Goal: Task Accomplishment & Management: Manage account settings

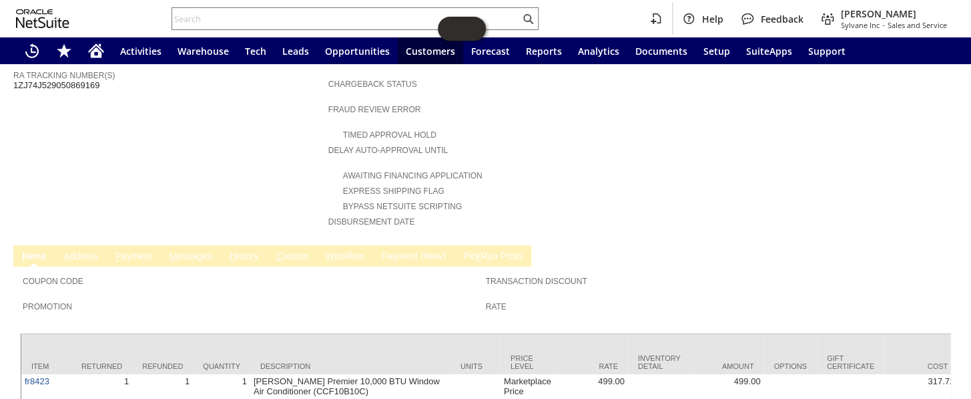
scroll to position [542, 0]
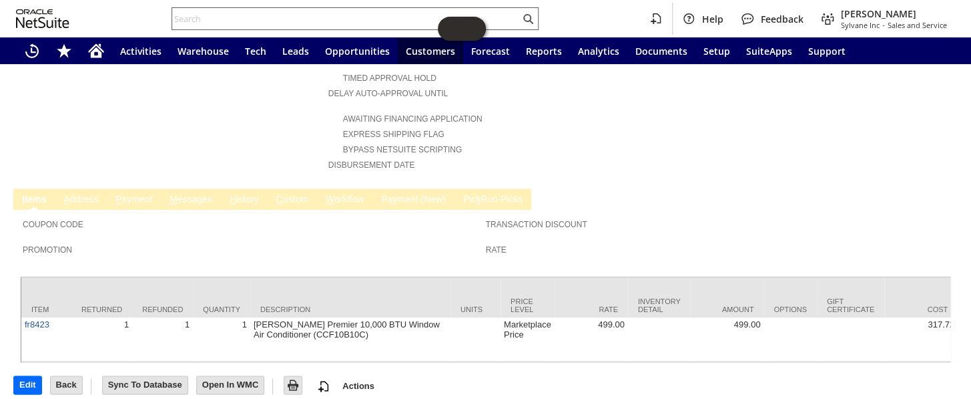
click at [344, 9] on div at bounding box center [355, 18] width 367 height 23
click at [326, 21] on input "text" at bounding box center [346, 19] width 348 height 16
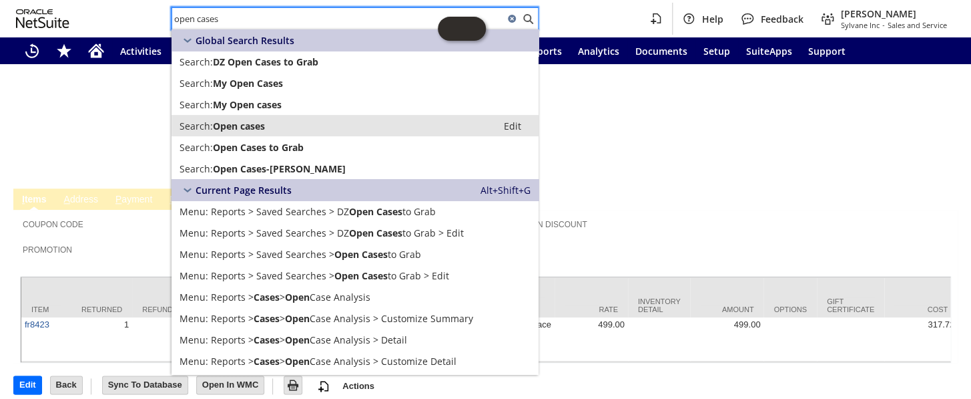
type input "open cases"
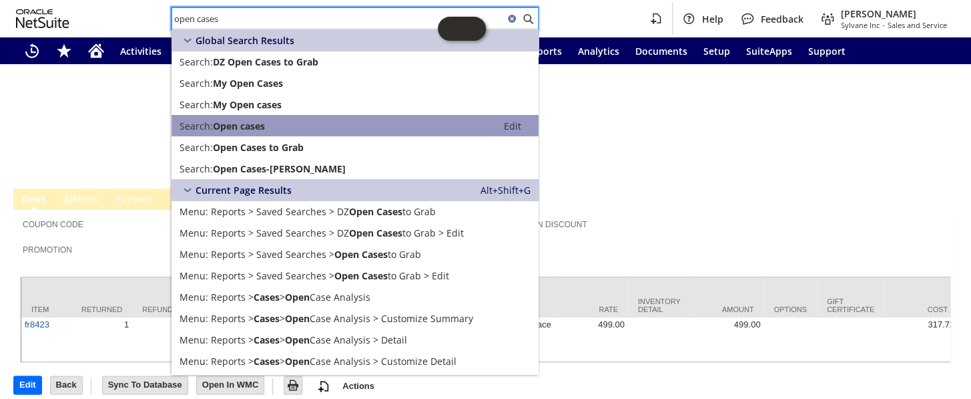
click at [206, 124] on span "Search:" at bounding box center [196, 125] width 33 height 13
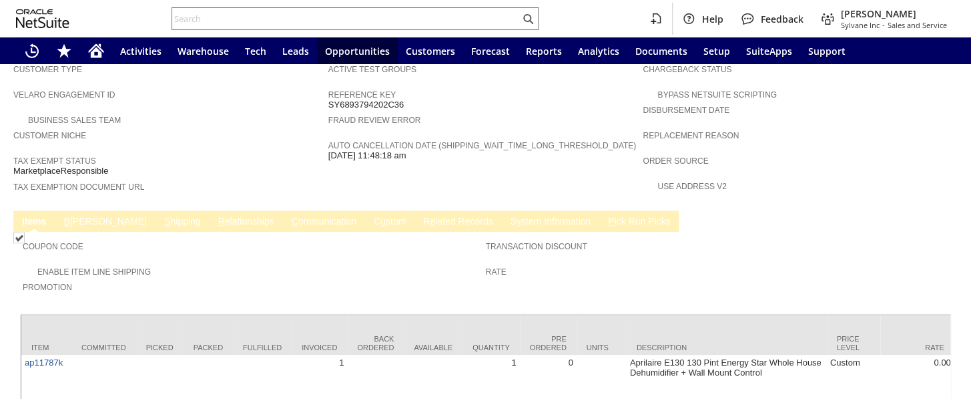
click at [161, 216] on link "S hipping" at bounding box center [182, 222] width 43 height 13
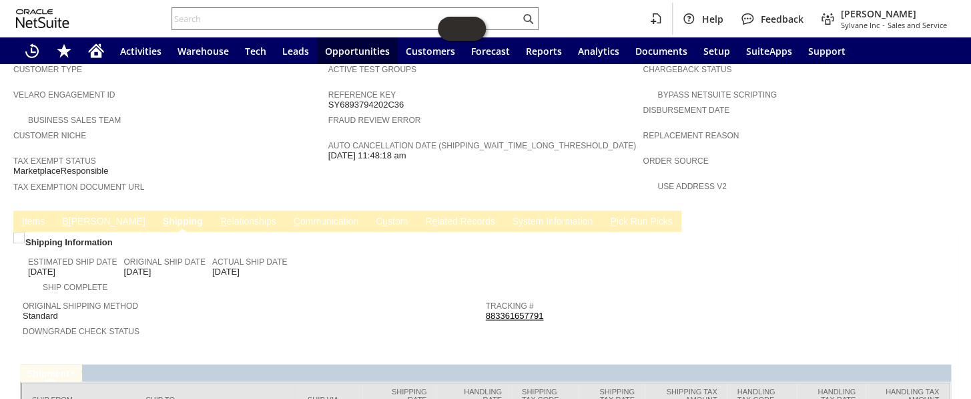
click at [372, 216] on link "C u stom" at bounding box center [391, 222] width 39 height 13
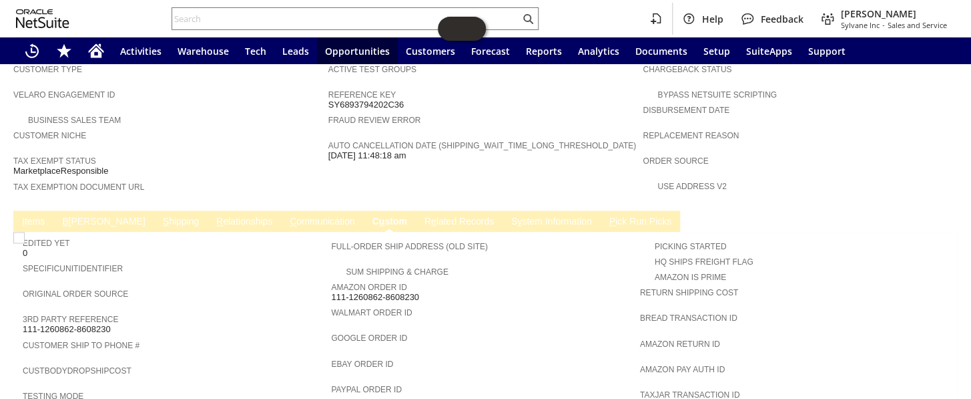
scroll to position [0, 0]
drag, startPoint x: 112, startPoint y: 276, endPoint x: 29, endPoint y: 275, distance: 83.4
click at [29, 310] on div "3rd Party Reference 111-1260862-8608230" at bounding box center [174, 322] width 302 height 24
drag, startPoint x: 29, startPoint y: 275, endPoint x: 65, endPoint y: 286, distance: 38.4
click at [63, 336] on span "Customer Ship to Phone #" at bounding box center [174, 342] width 302 height 13
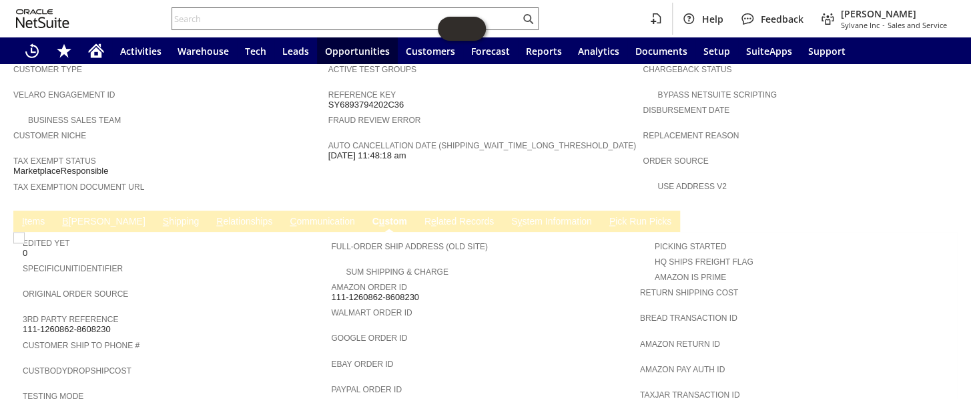
click at [93, 324] on span "111-1260862-8608230" at bounding box center [67, 329] width 88 height 11
click at [94, 324] on span "111-1260862-8608230" at bounding box center [67, 329] width 88 height 11
click at [126, 310] on div "3rd Party Reference 111-1260862-8608230" at bounding box center [174, 322] width 302 height 24
drag, startPoint x: 83, startPoint y: 278, endPoint x: 22, endPoint y: 280, distance: 60.8
click at [23, 310] on div "3rd Party Reference 111-1260862-8608230" at bounding box center [174, 322] width 302 height 24
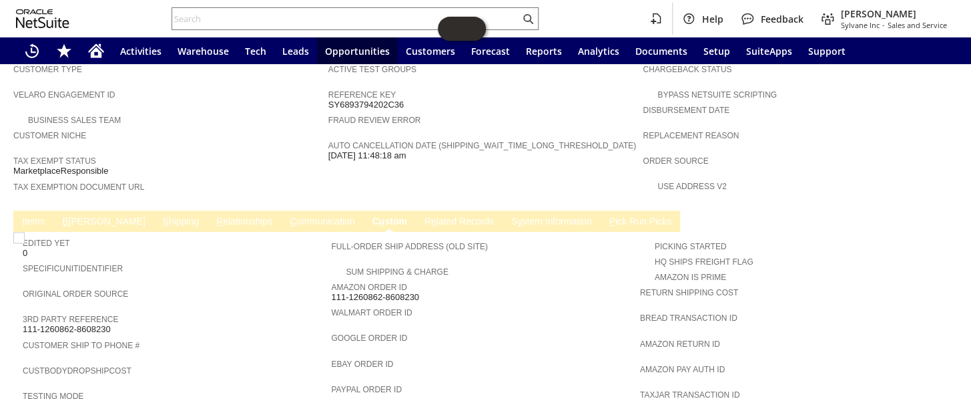
copy span "111-1260862-8608230"
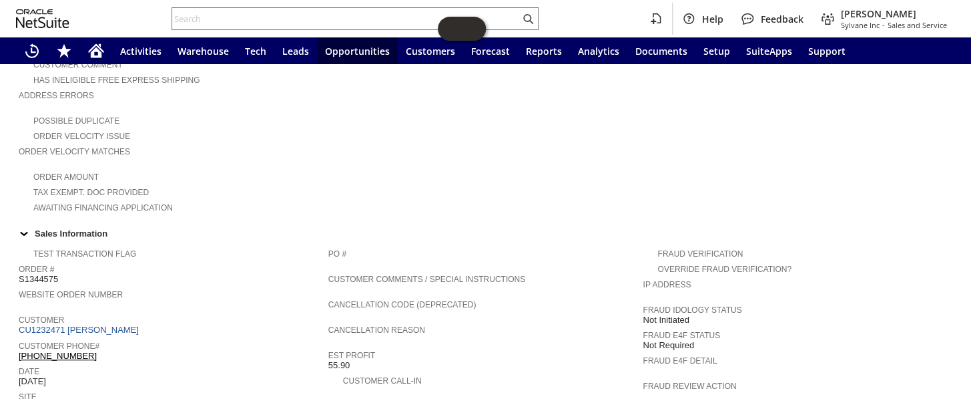
scroll to position [303, 0]
click at [601, 166] on td "Summary Subtotal 2,474.99 Transaction Discount Tax 0.00 Shipping Cost 0.00 Regu…" at bounding box center [485, 36] width 315 height 358
click at [105, 47] on div "Home" at bounding box center [96, 50] width 32 height 27
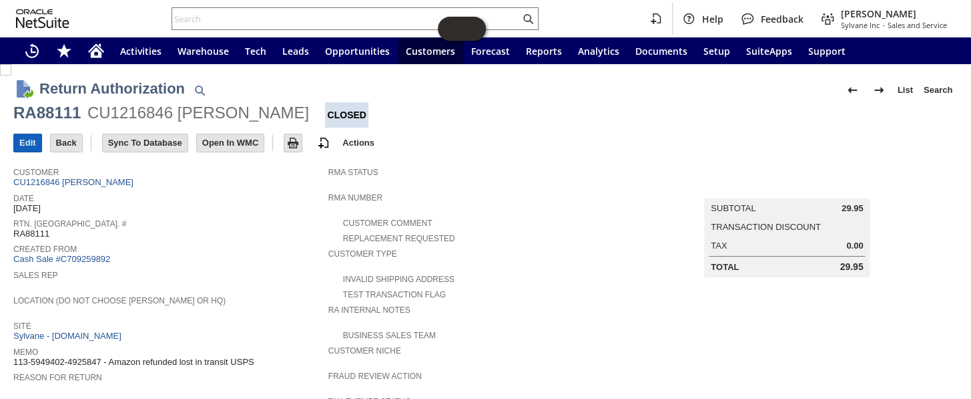
click at [29, 136] on input "Edit" at bounding box center [27, 142] width 27 height 17
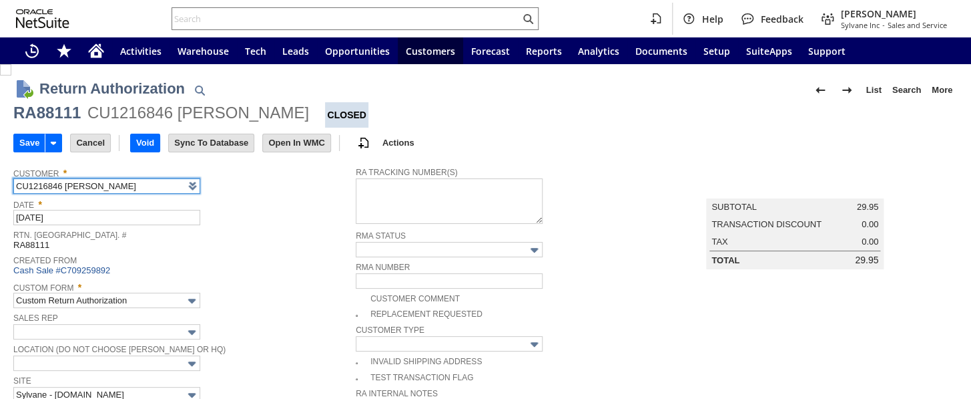
scroll to position [113, 0]
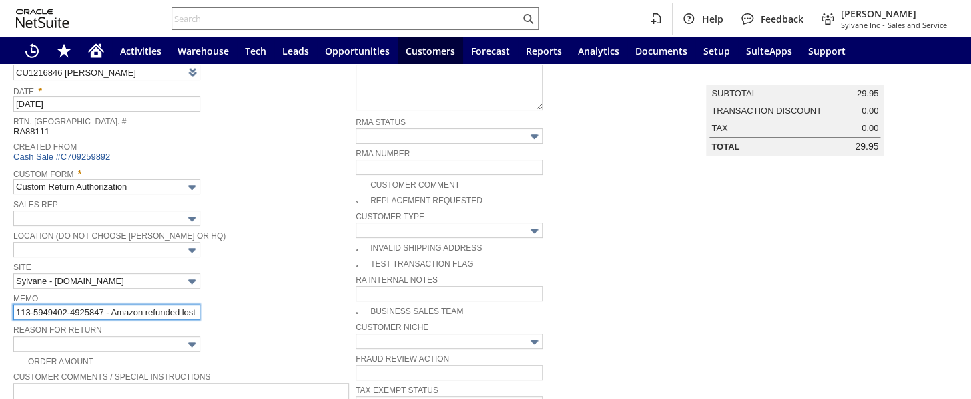
click at [194, 307] on input "113-5949402-4925847 - Amazon refunded lost in transit USPS" at bounding box center [106, 311] width 187 height 15
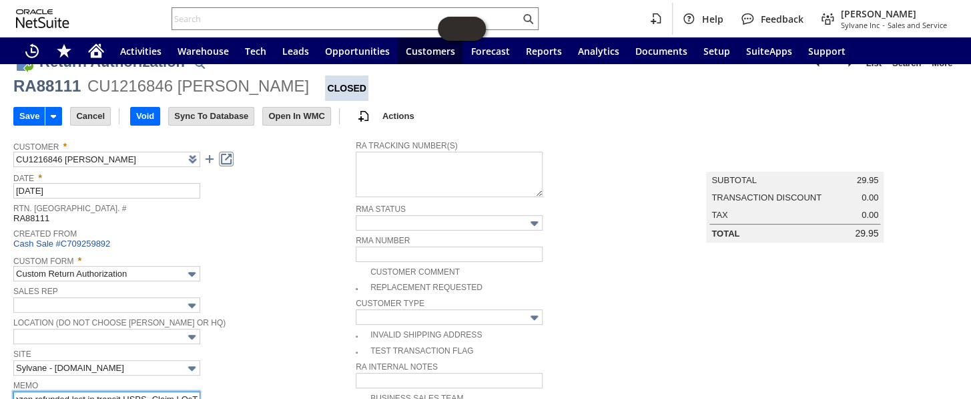
scroll to position [0, 0]
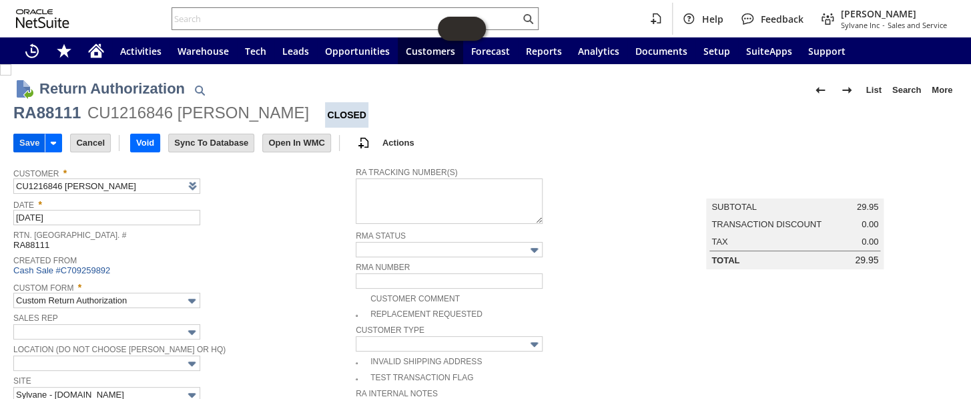
type input "113-5949402-4925847 - Amazon refunded lost in transit USPS- Claim LOsT"
click at [23, 143] on input "Save" at bounding box center [29, 142] width 31 height 17
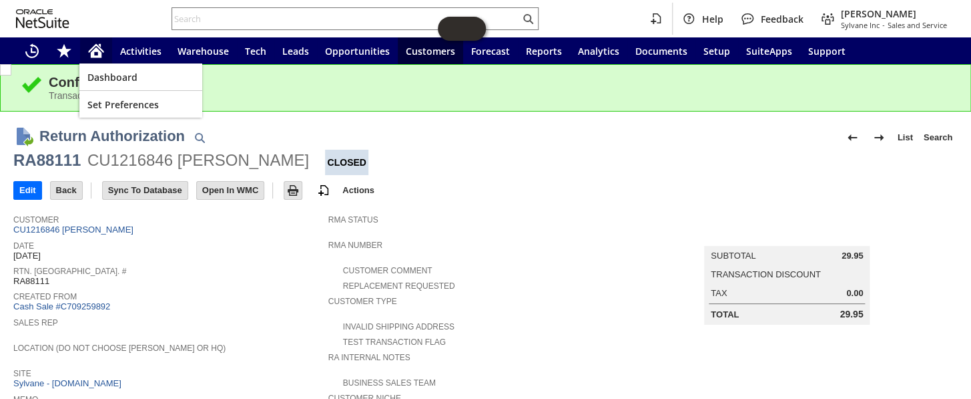
click at [105, 47] on div "Home" at bounding box center [96, 50] width 32 height 27
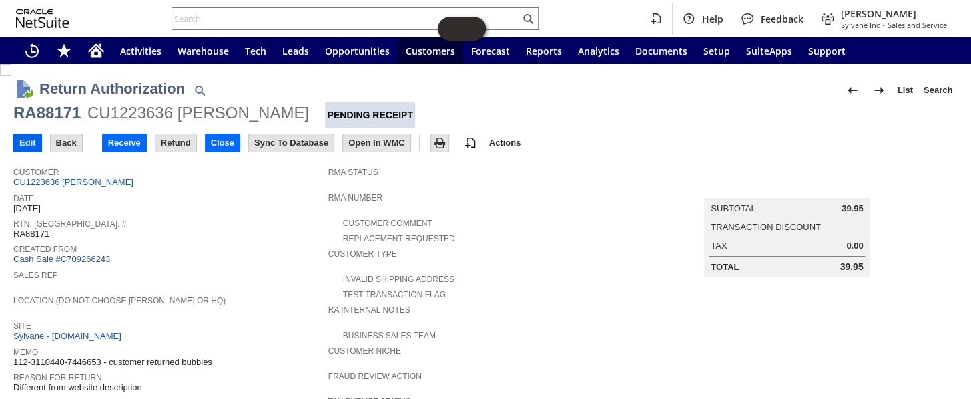
click at [35, 145] on input "Edit" at bounding box center [27, 142] width 27 height 17
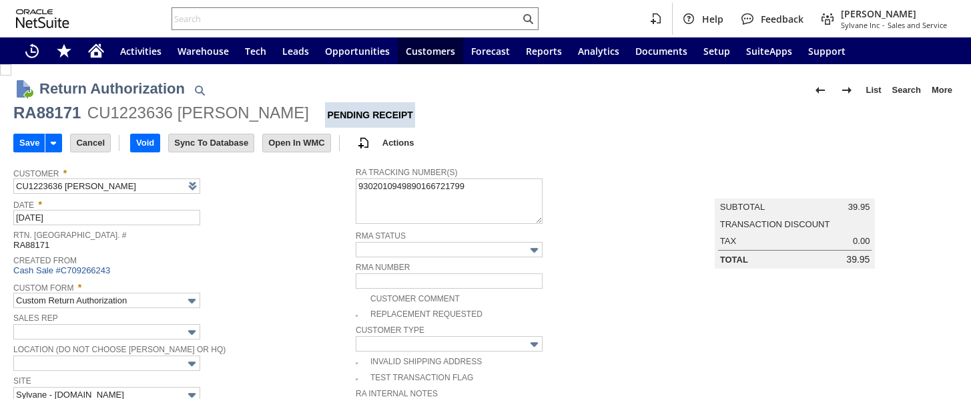
type input "Add"
type input "Copy Previous"
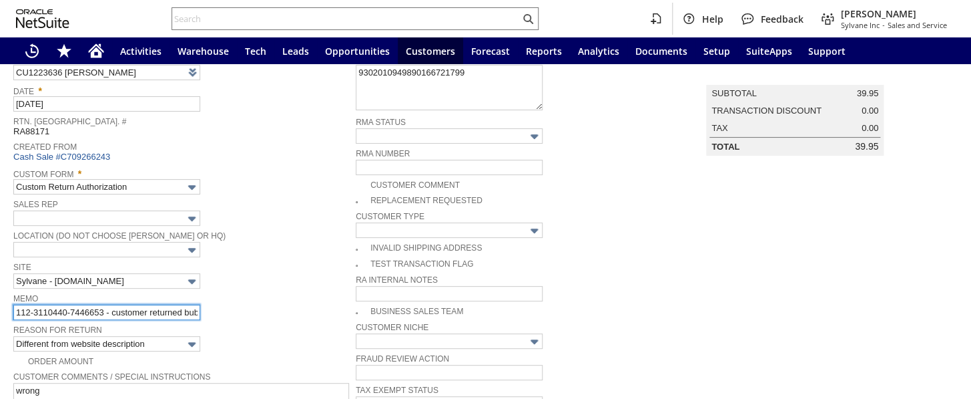
click at [133, 304] on input "112-3110440-7446653 - customer returned bubbles" at bounding box center [106, 311] width 187 height 15
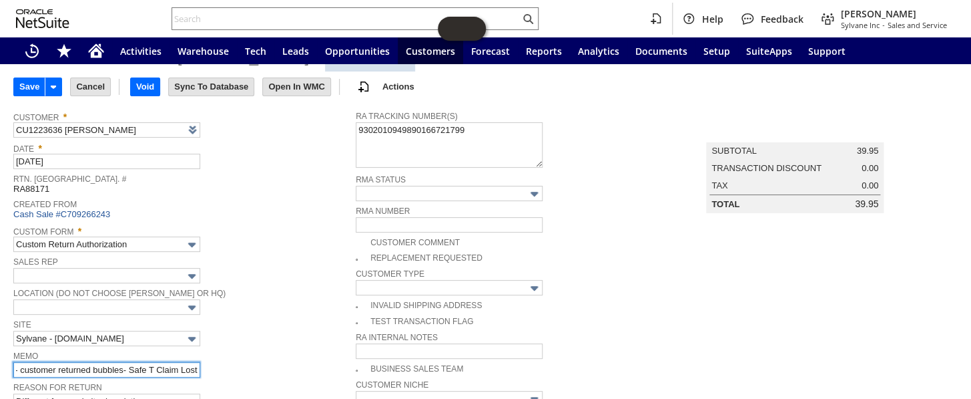
scroll to position [0, 0]
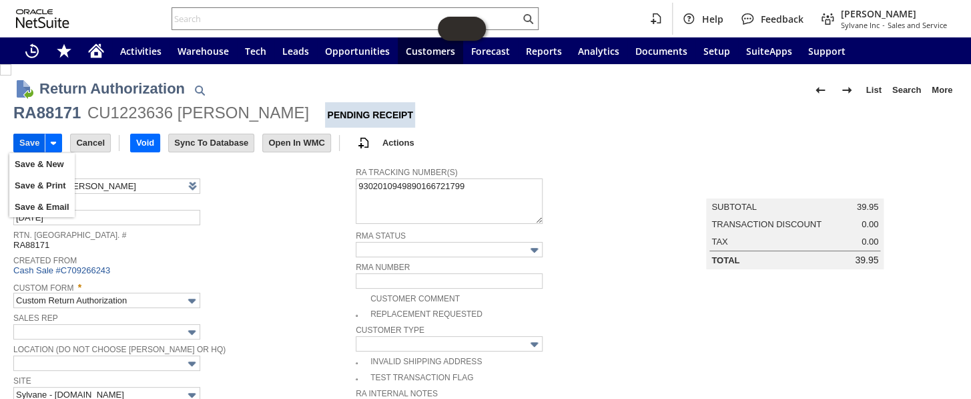
type input "112-3110440-7446653 - customer returned bubbles- Safe T Claim Lost"
click at [27, 134] on input "Save" at bounding box center [29, 142] width 31 height 17
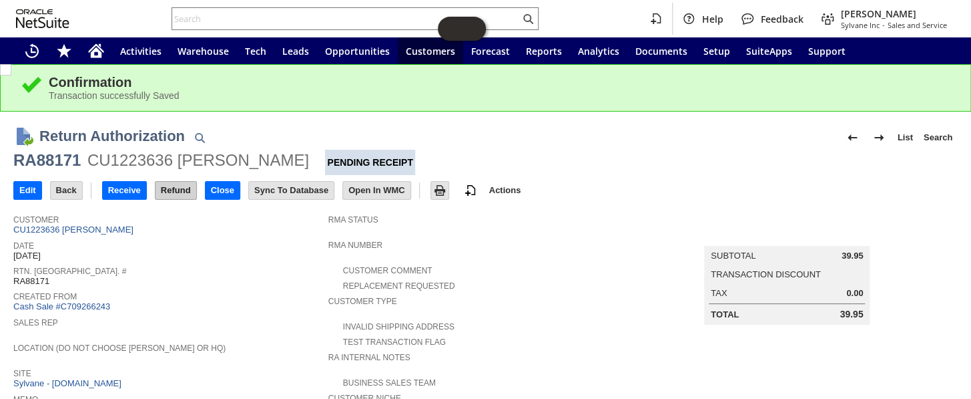
click at [182, 194] on input "Refund" at bounding box center [176, 190] width 41 height 17
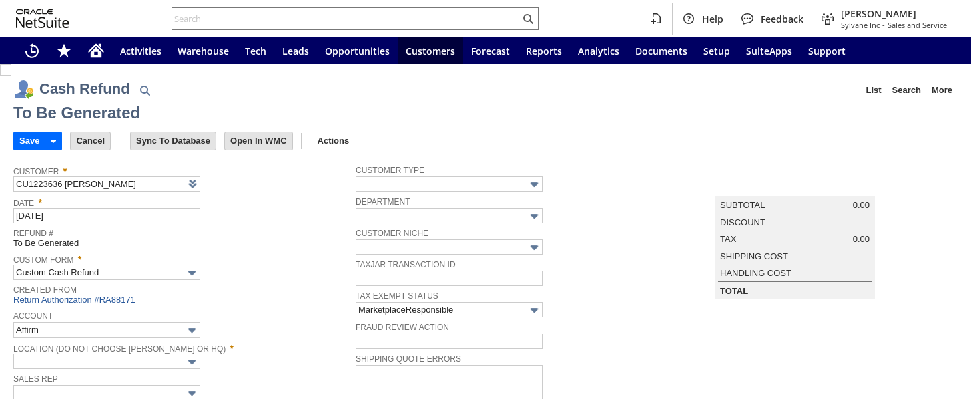
type input "Amazon Undeposited Funds"
type input "Headquarters : Head...s : Pending Testing"
type input "Add"
type input "Copy Previous"
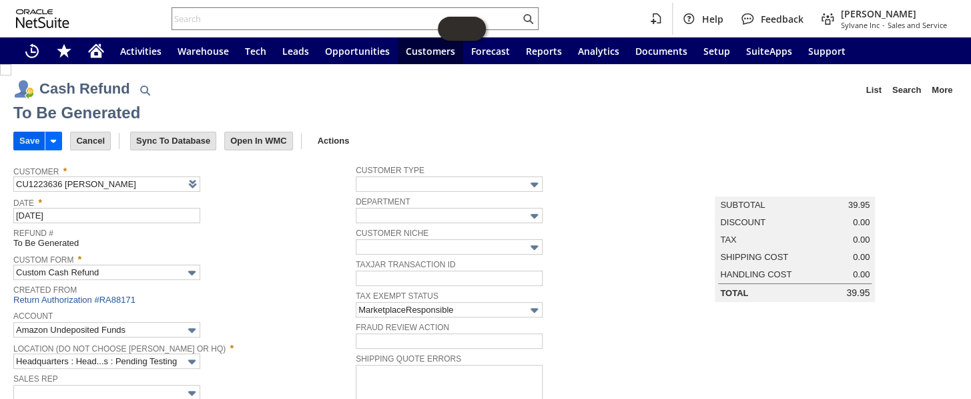
click at [19, 132] on input "Save" at bounding box center [29, 140] width 31 height 17
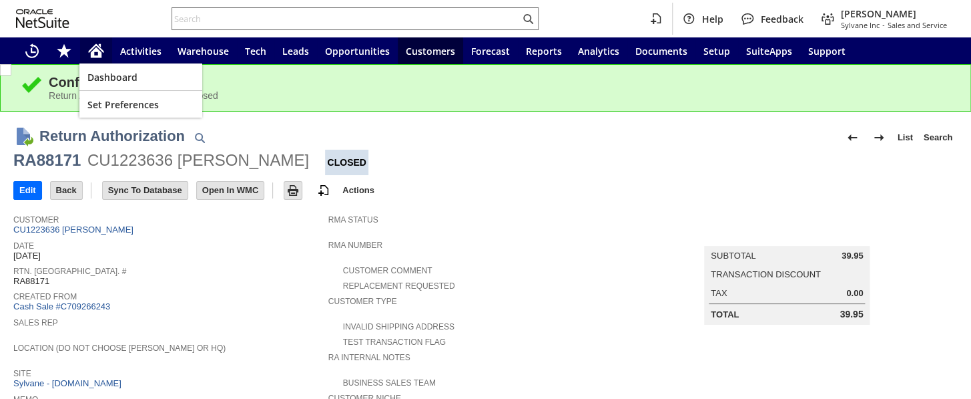
click at [89, 47] on icon "Home" at bounding box center [96, 51] width 16 height 16
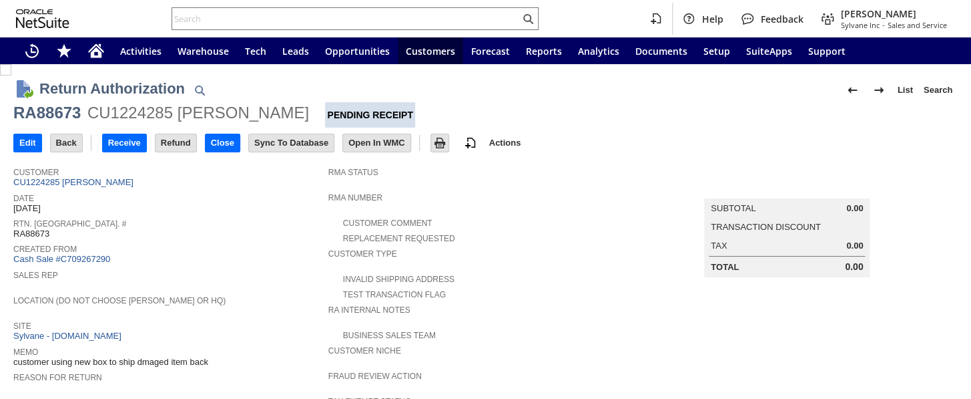
scroll to position [242, 0]
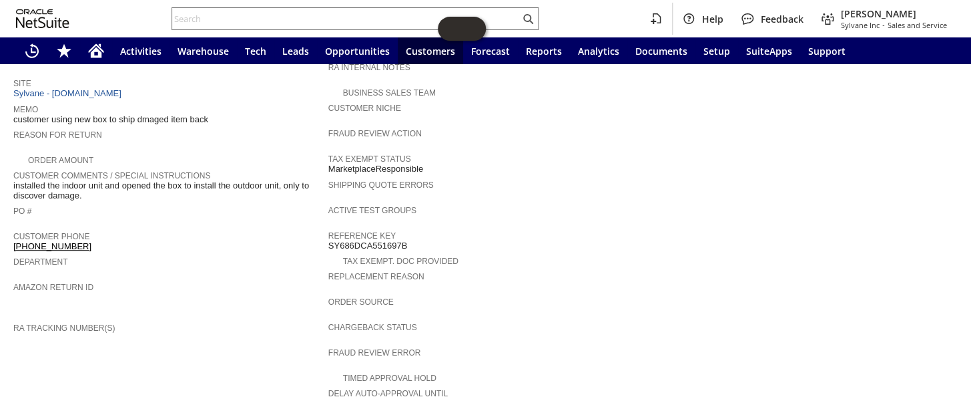
drag, startPoint x: 78, startPoint y: 228, endPoint x: 21, endPoint y: 229, distance: 57.4
click at [21, 229] on div "Customer Phone 1 (201) 450-6158" at bounding box center [167, 240] width 308 height 24
copy link "(201) 450-6158"
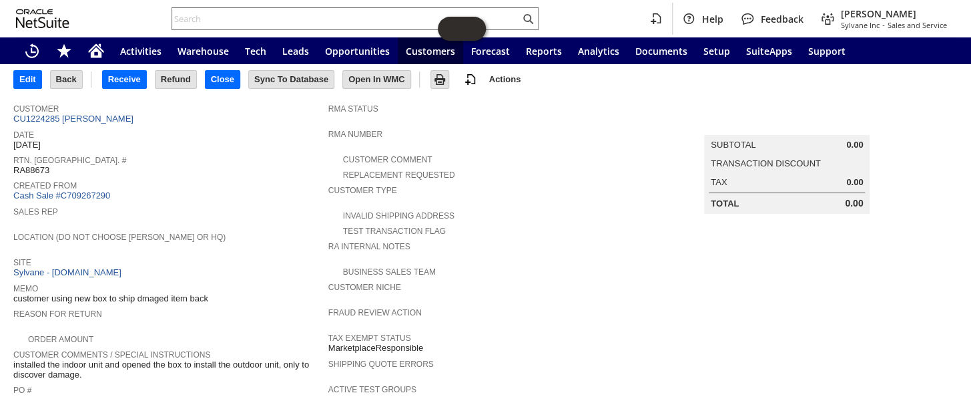
scroll to position [60, 0]
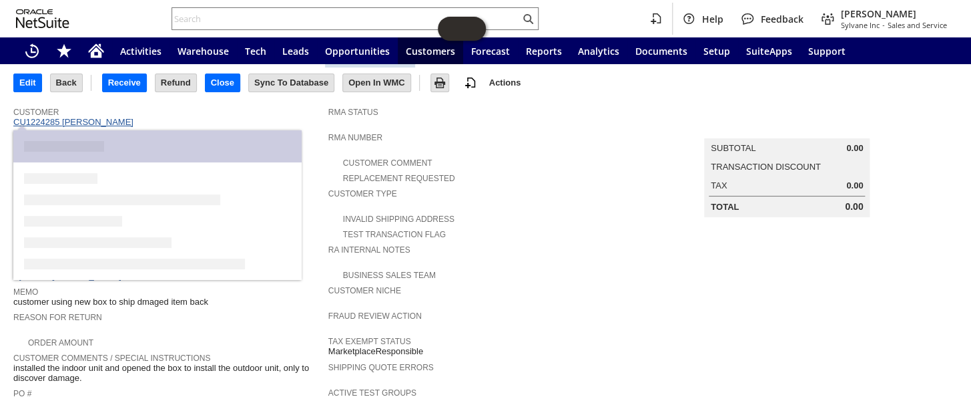
click at [103, 122] on link "CU1224285 Jerry McCarty" at bounding box center [74, 122] width 123 height 10
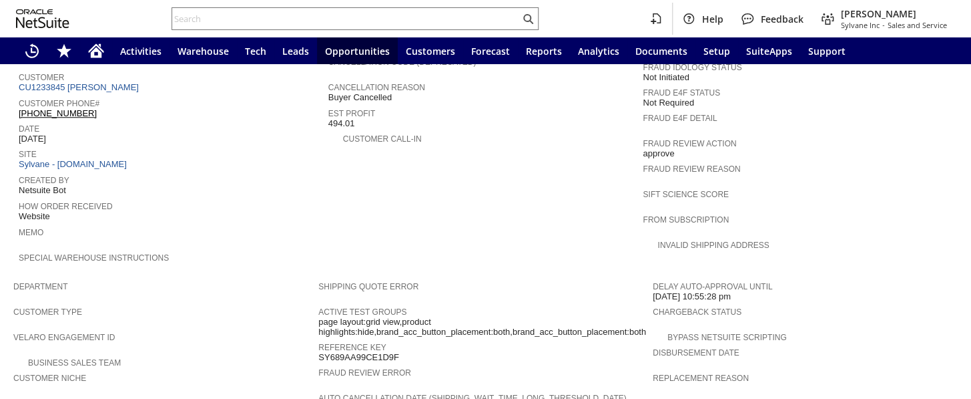
scroll to position [829, 0]
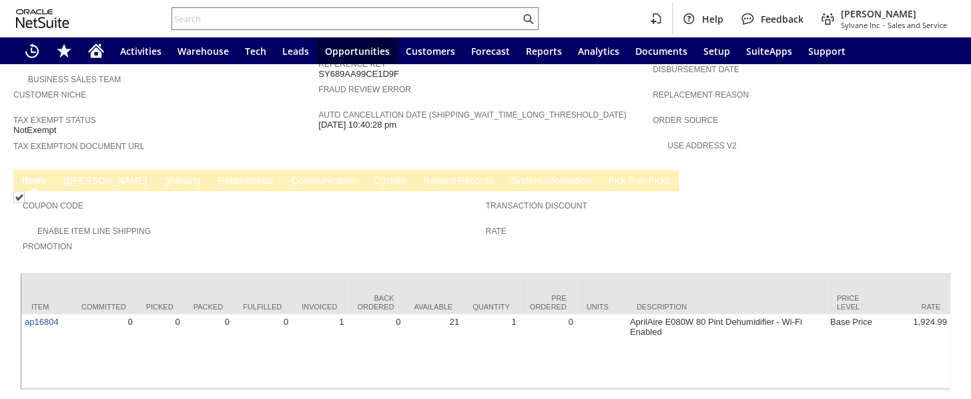
click at [87, 175] on link "B illing" at bounding box center [105, 181] width 89 height 13
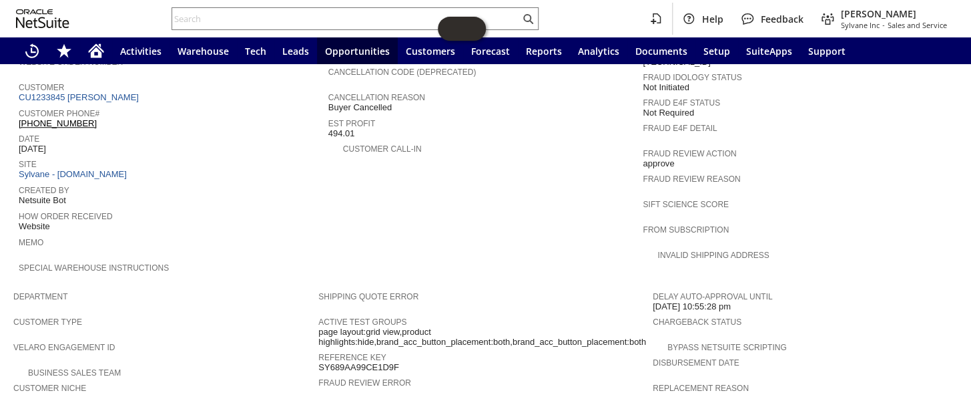
scroll to position [526, 0]
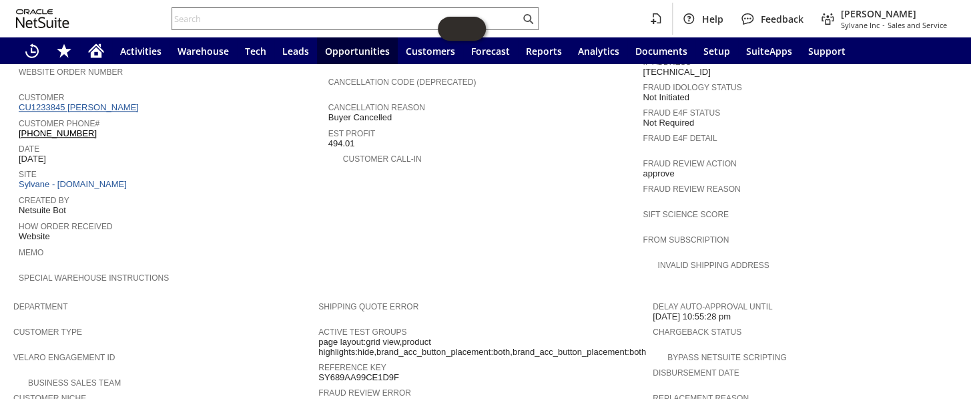
click at [100, 102] on link "CU1233845 [PERSON_NAME]" at bounding box center [80, 107] width 123 height 10
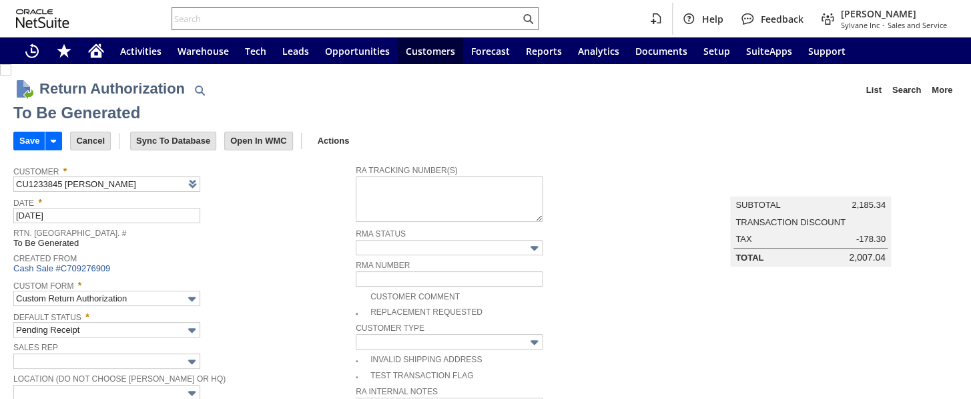
type input "Add"
type input "Copy Previous"
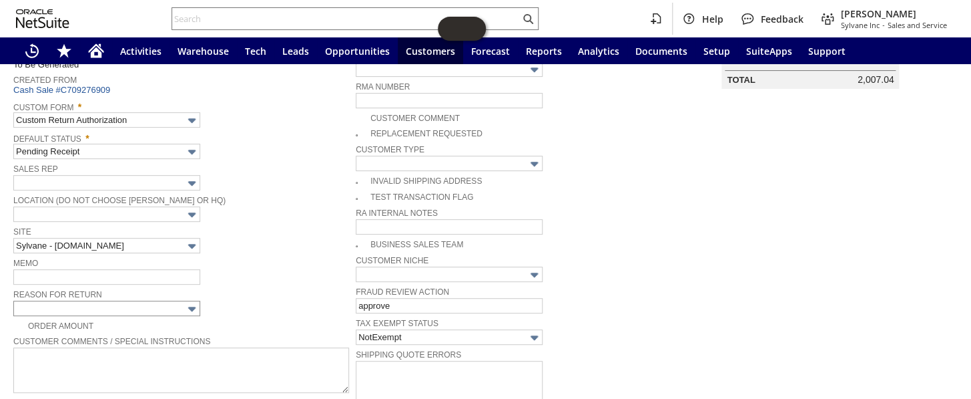
scroll to position [182, 0]
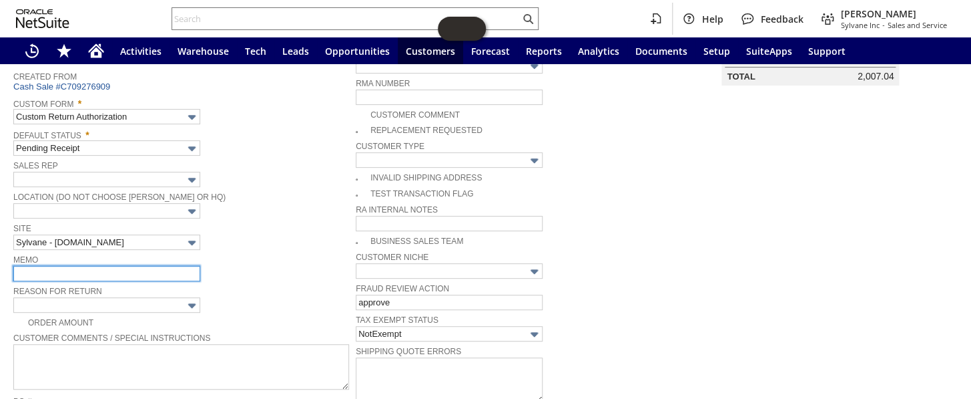
click at [156, 266] on input "text" at bounding box center [106, 273] width 187 height 15
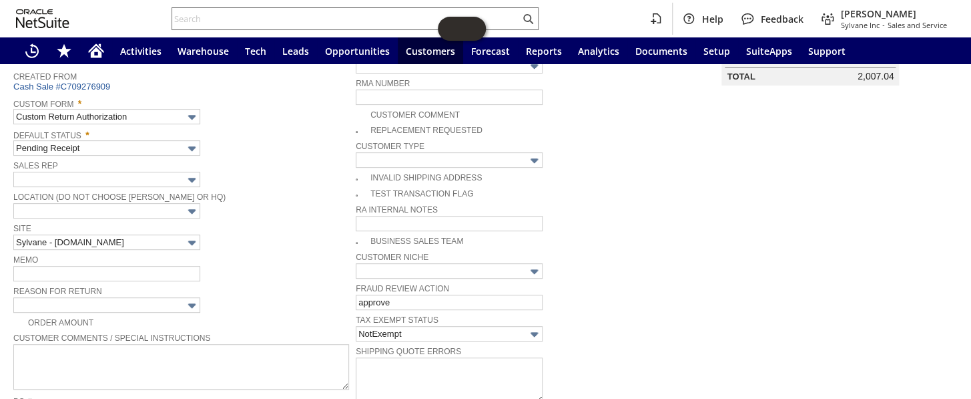
click at [281, 220] on span "Site" at bounding box center [181, 227] width 336 height 15
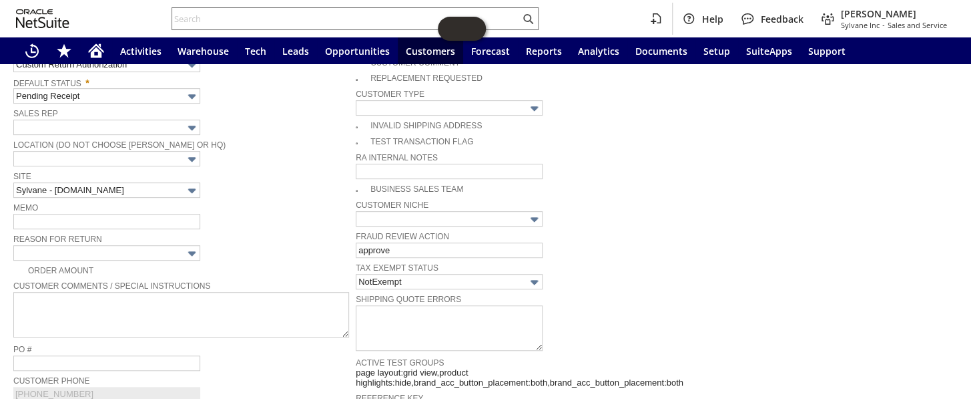
scroll to position [242, 0]
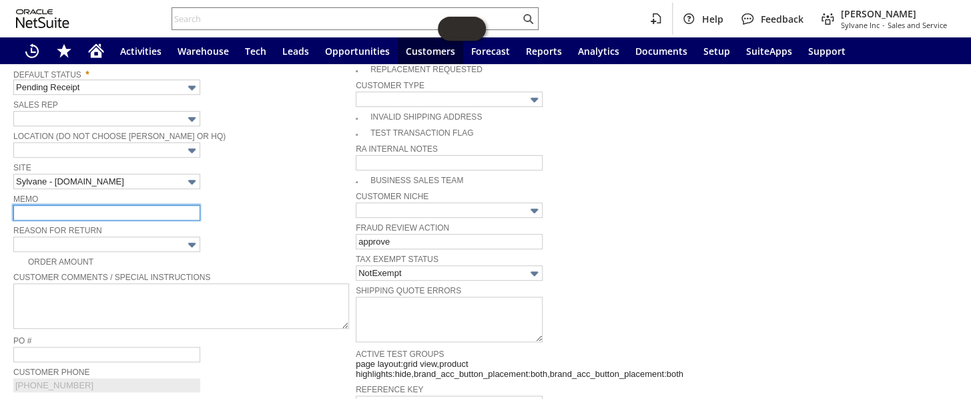
click at [89, 205] on input "text" at bounding box center [106, 212] width 187 height 15
type input "nevery shipped"
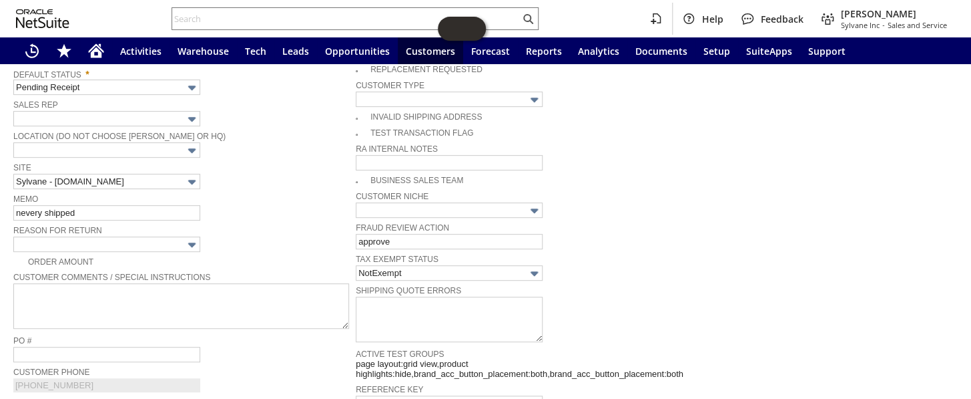
click at [224, 144] on div "Location (Do Not Choose [PERSON_NAME] or HQ)" at bounding box center [181, 143] width 336 height 30
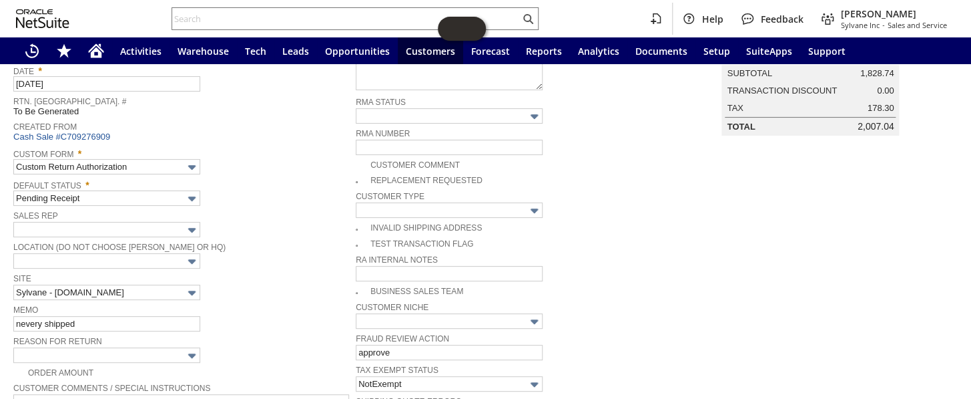
scroll to position [0, 0]
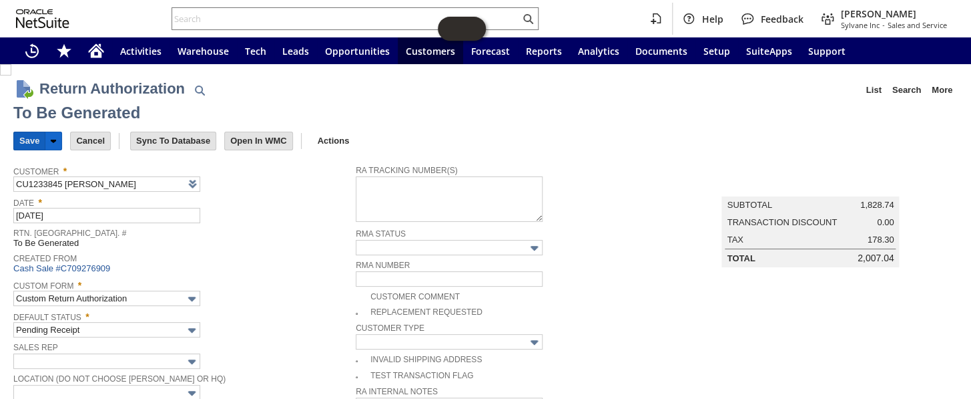
click at [27, 136] on input "Save" at bounding box center [29, 140] width 31 height 17
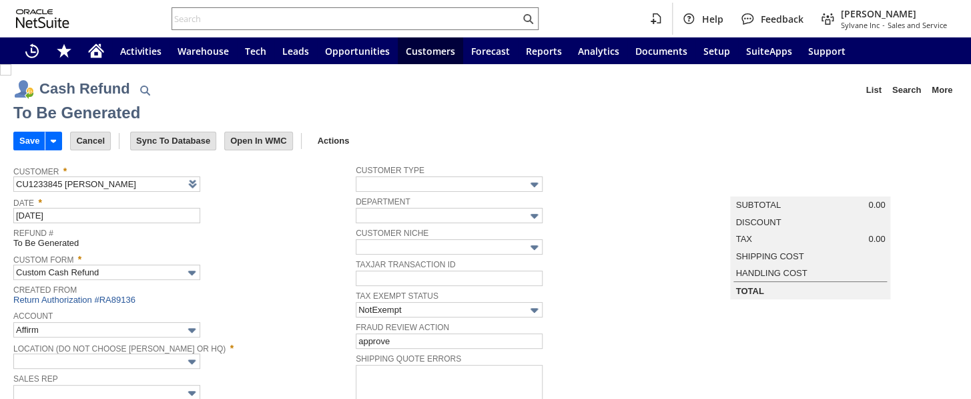
type input "Regions - Merchant 0414"
type input "Headquarters : Head...s : Pending Testing"
type input "Add"
type input "Copy Previous"
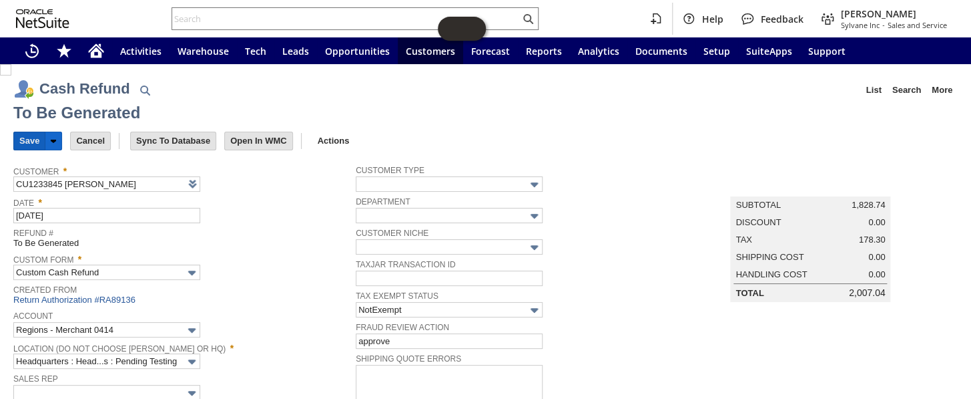
click at [19, 137] on input "Save" at bounding box center [29, 140] width 31 height 17
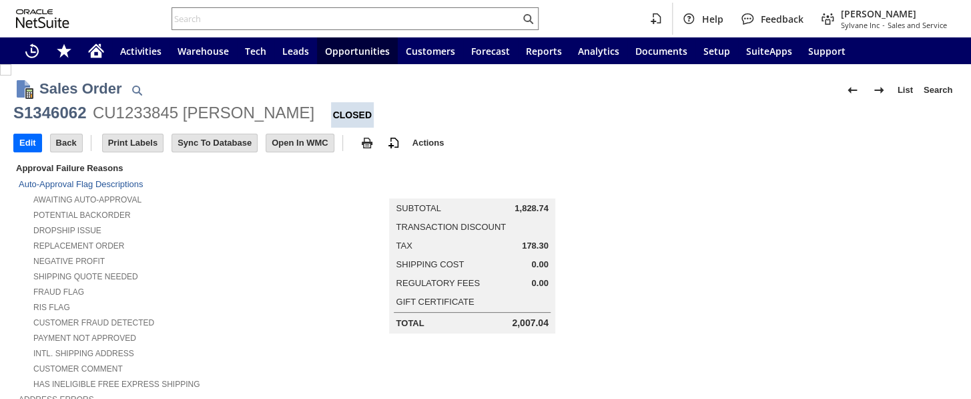
scroll to position [829, 0]
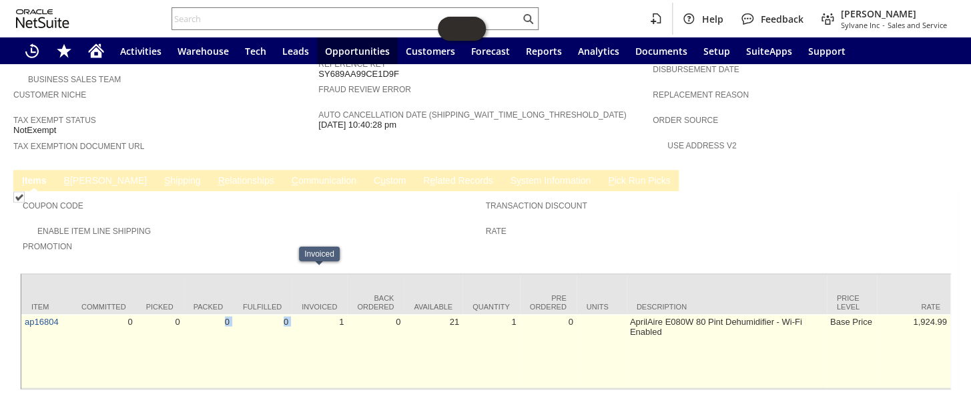
drag, startPoint x: 206, startPoint y: 340, endPoint x: 322, endPoint y: 330, distance: 116.6
